Goal: Transaction & Acquisition: Obtain resource

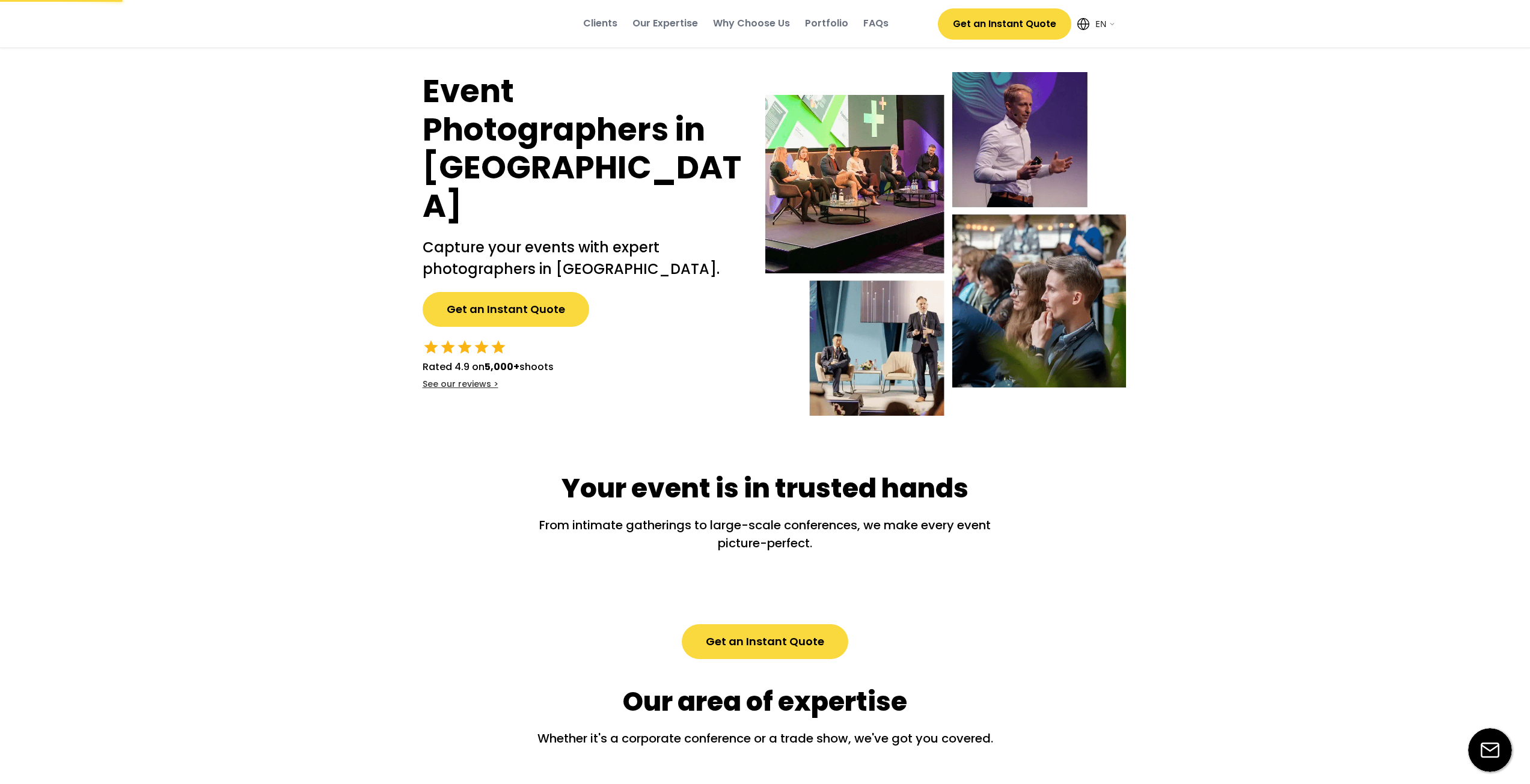
select select ""en""
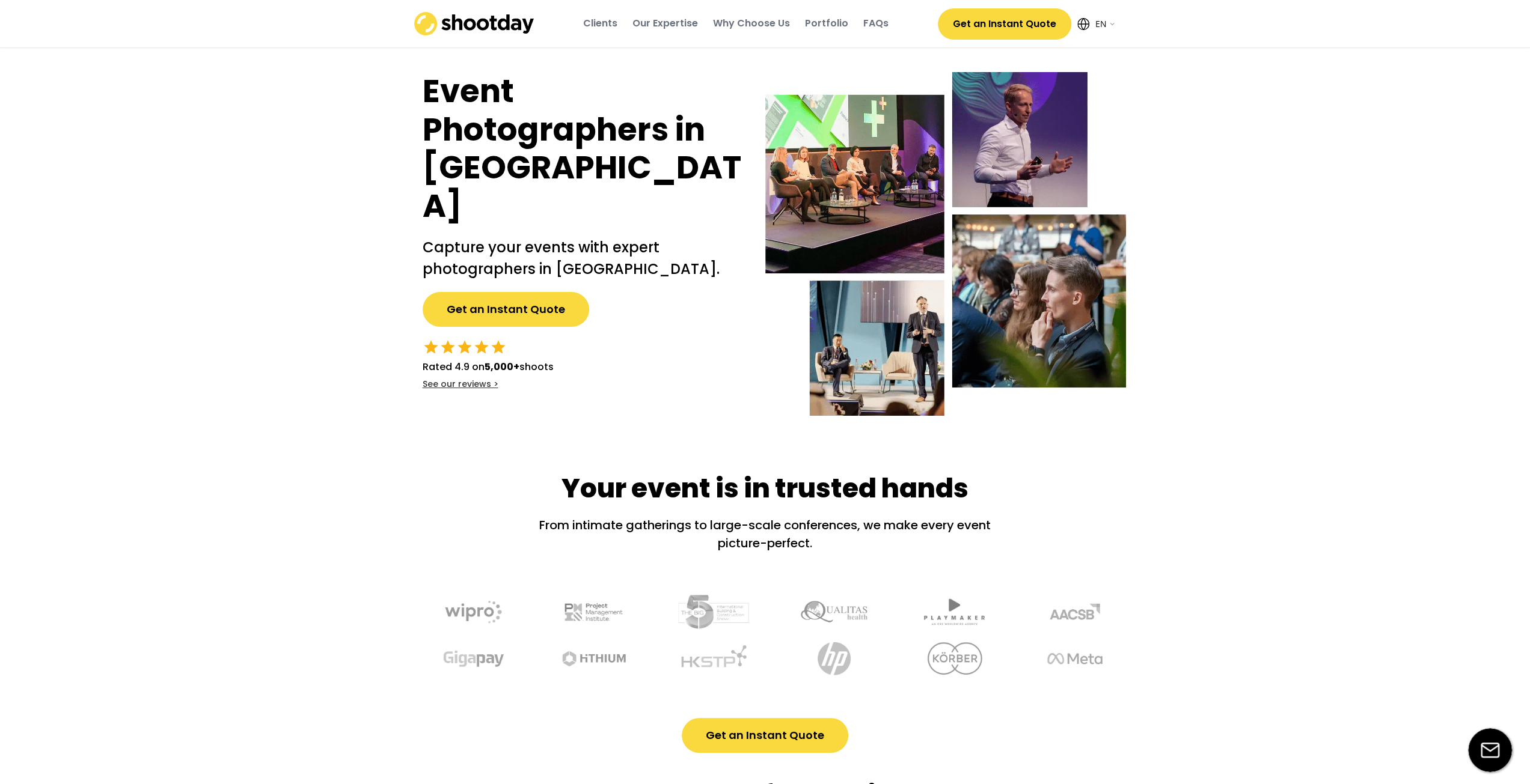
click at [824, 25] on div "Portfolio" at bounding box center [826, 23] width 43 height 13
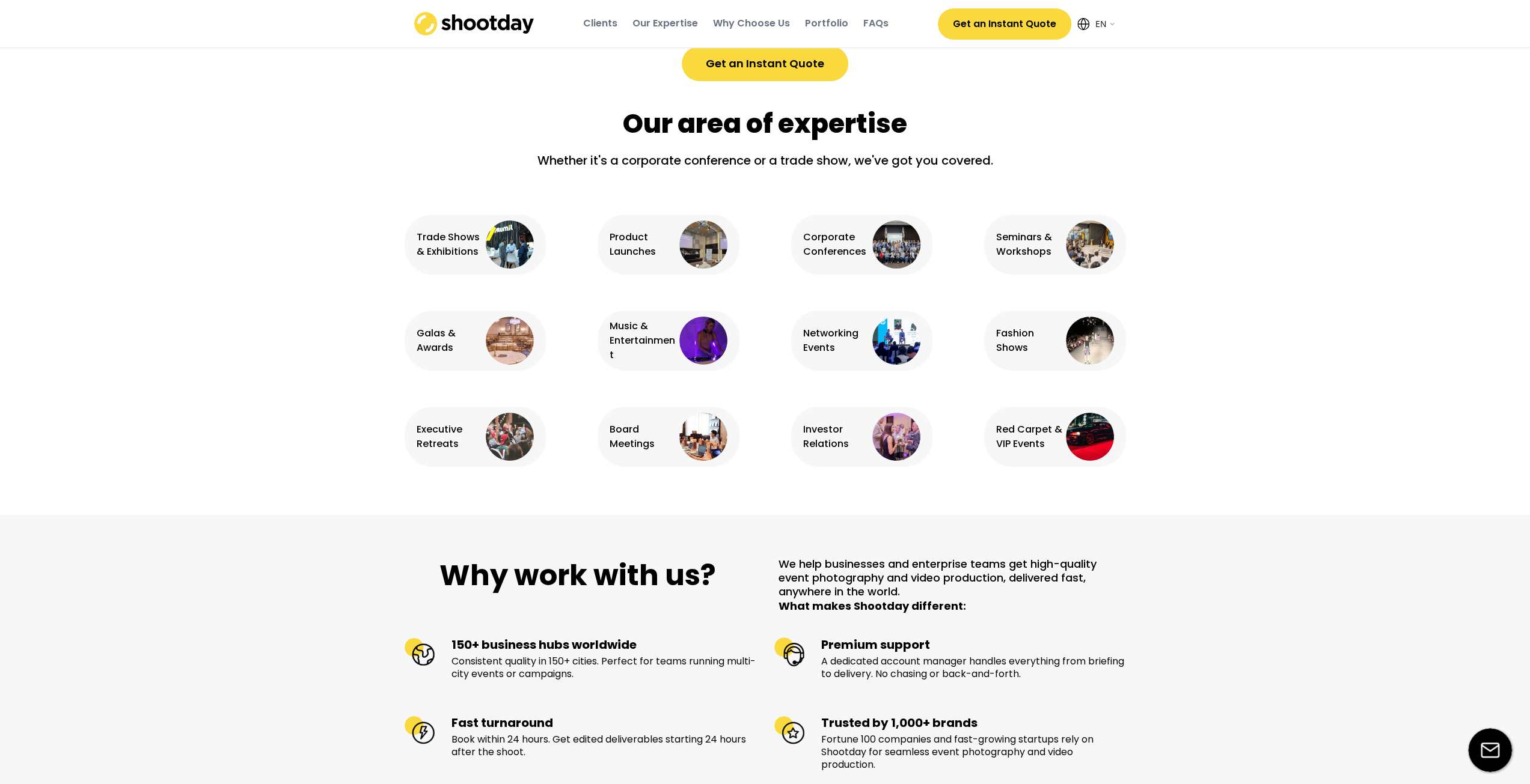
scroll to position [1640, 0]
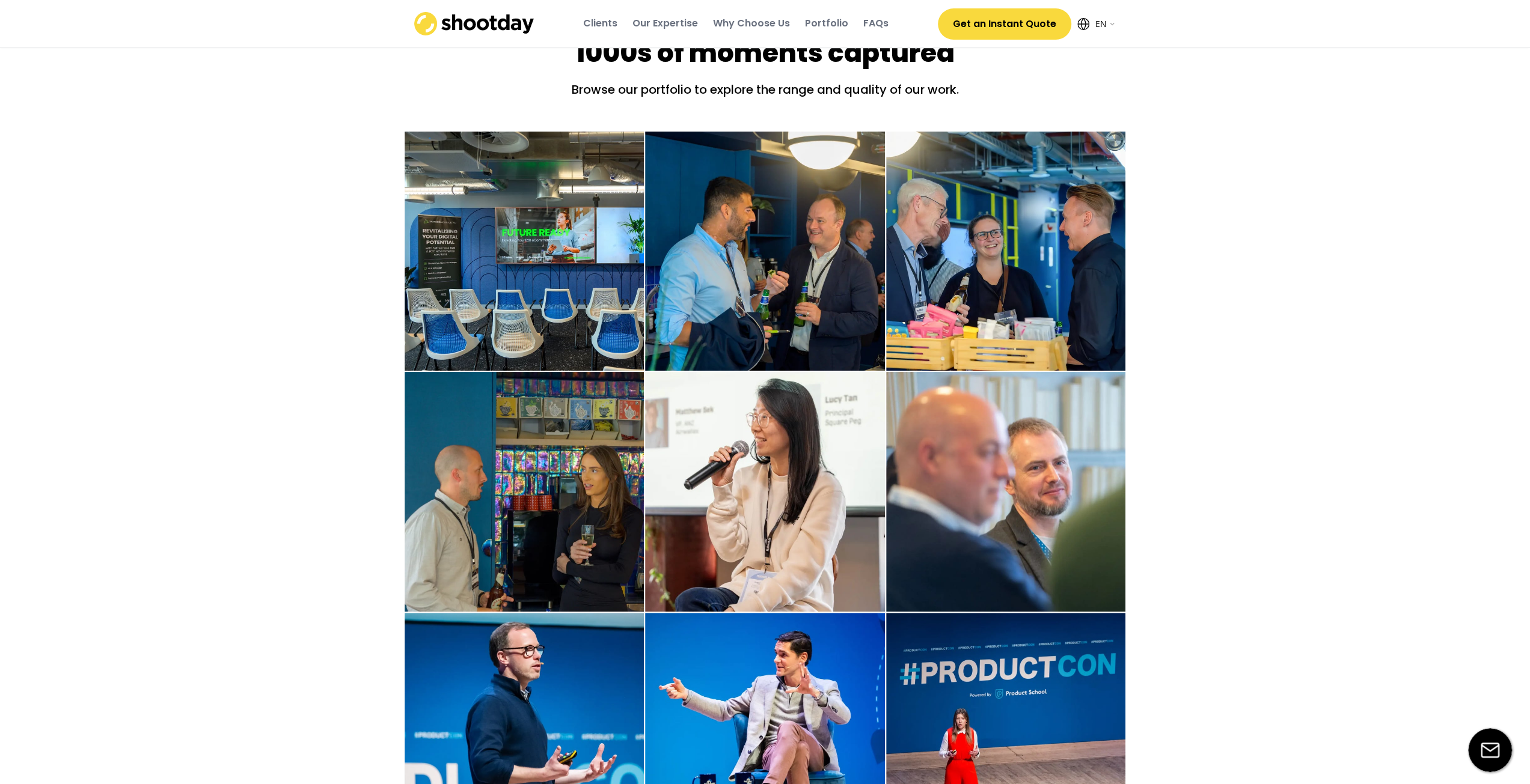
click at [554, 278] on img at bounding box center [524, 251] width 240 height 240
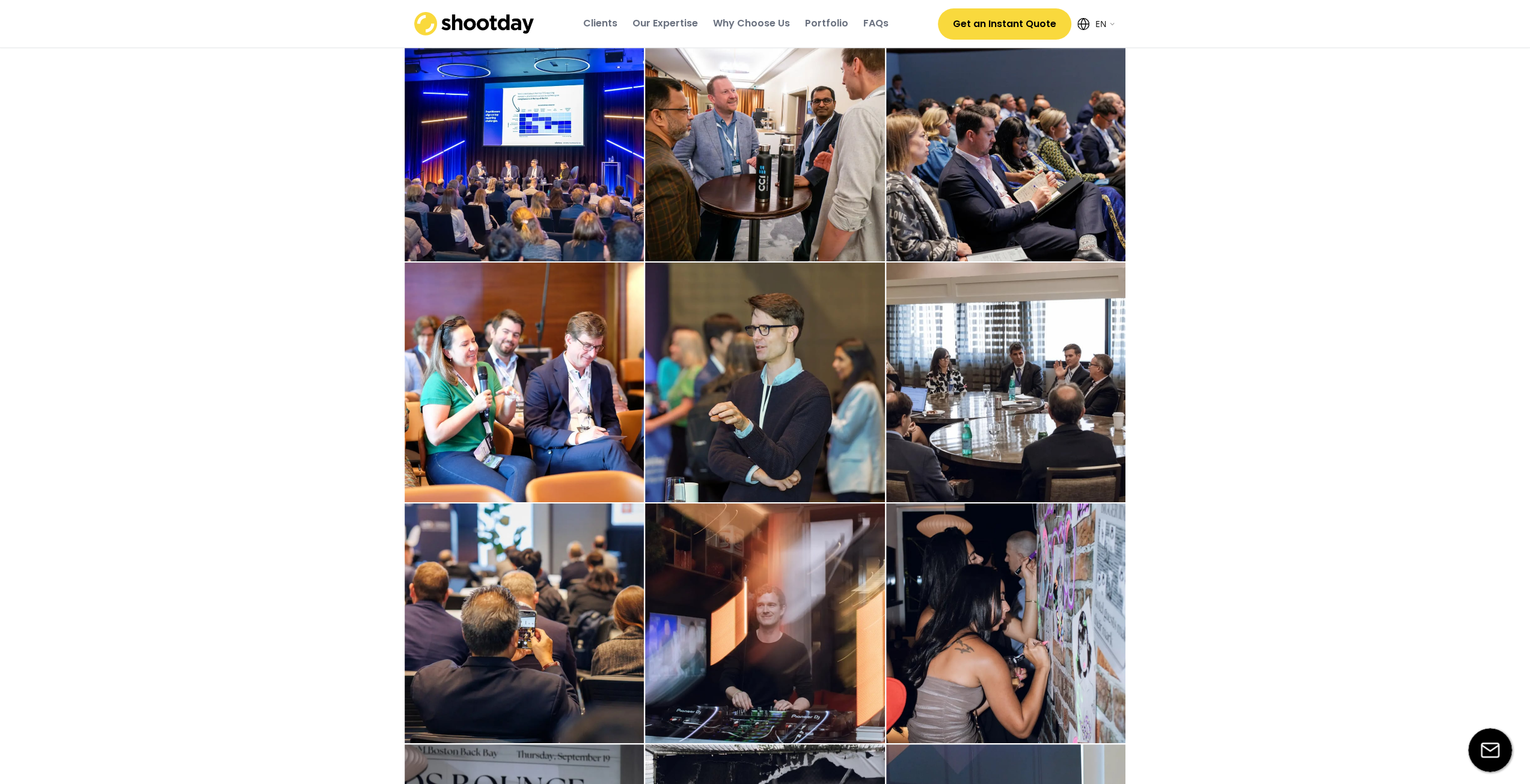
click at [543, 391] on img at bounding box center [524, 382] width 240 height 240
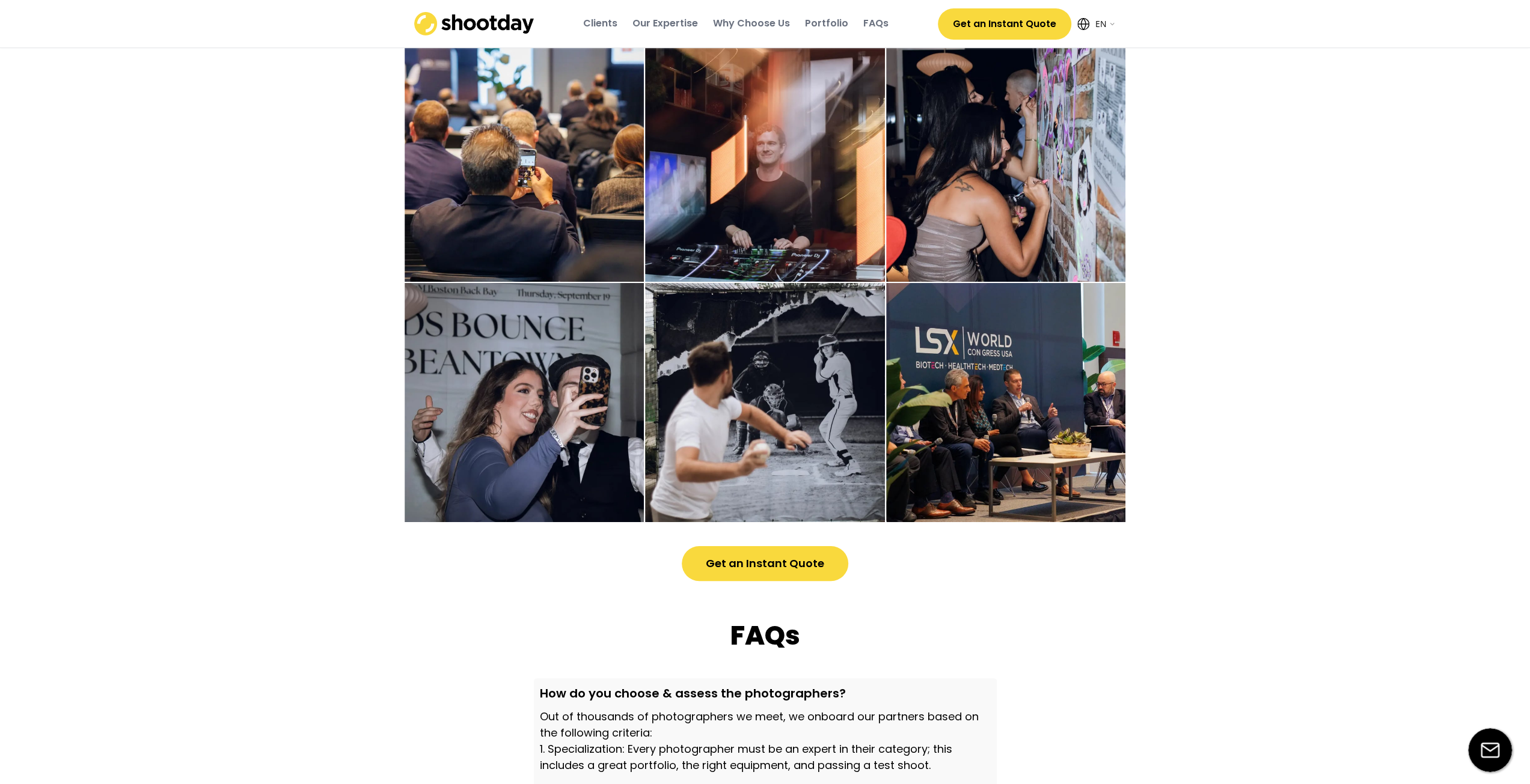
click at [806, 564] on button "Get an Instant Quote" at bounding box center [765, 564] width 167 height 35
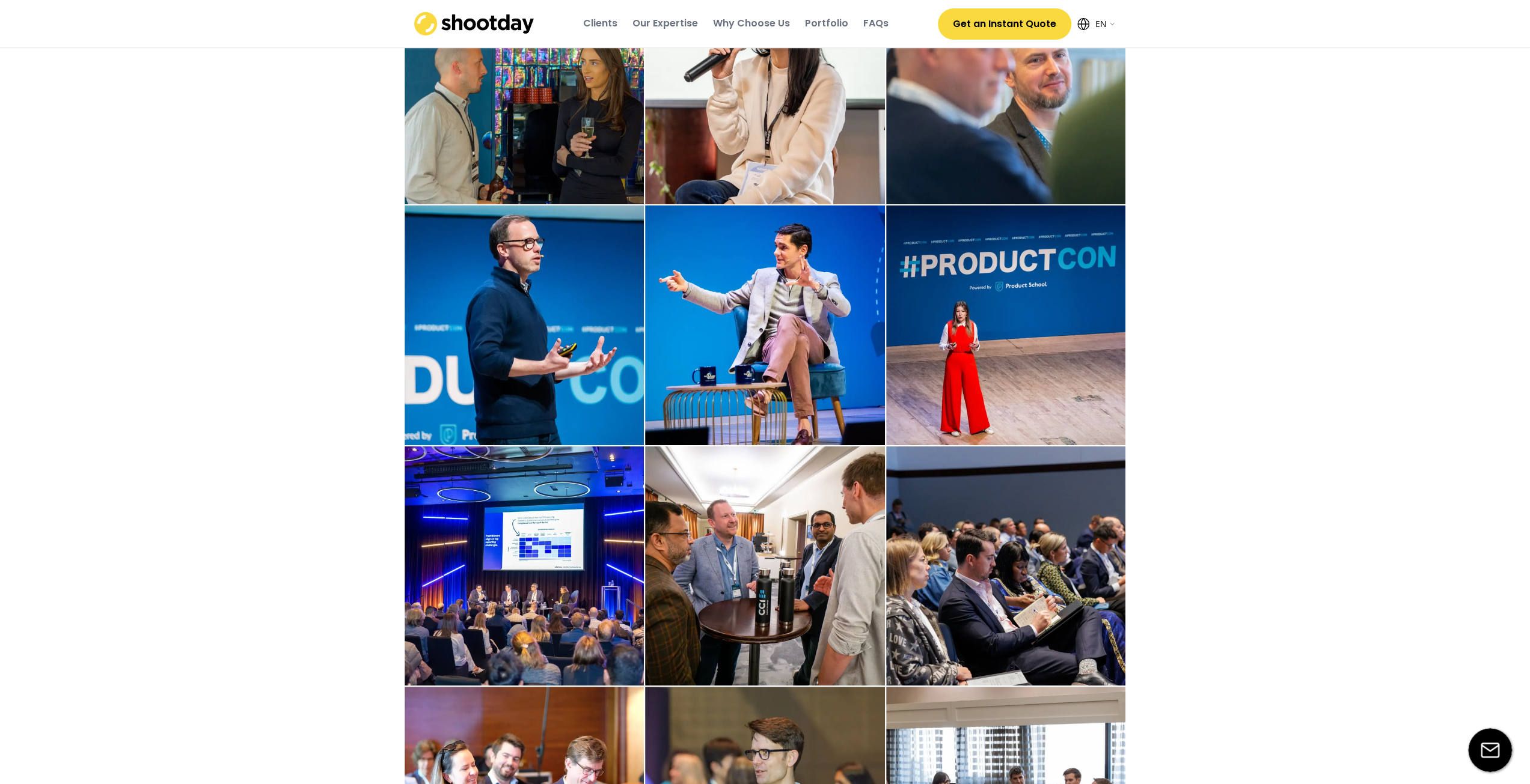
scroll to position [1952, 0]
